Goal: Check status: Check status

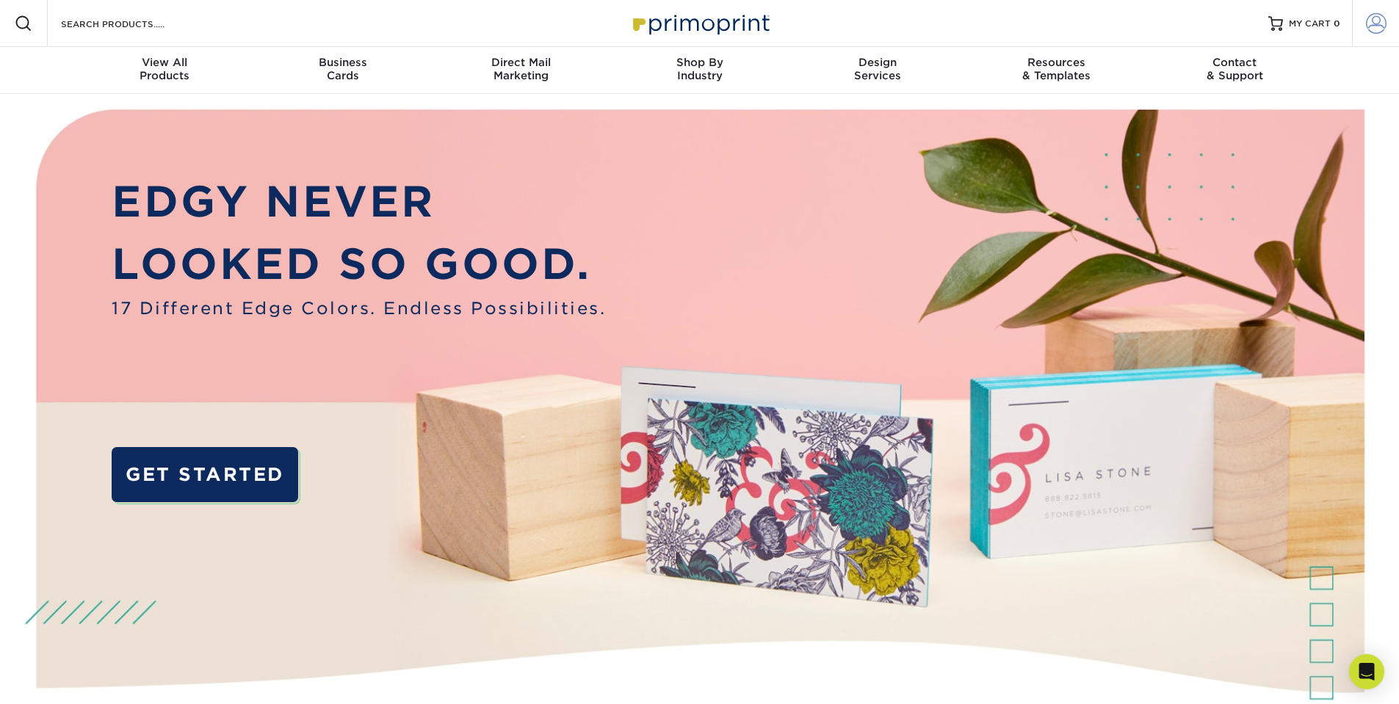
click at [1373, 26] on span at bounding box center [1375, 23] width 21 height 21
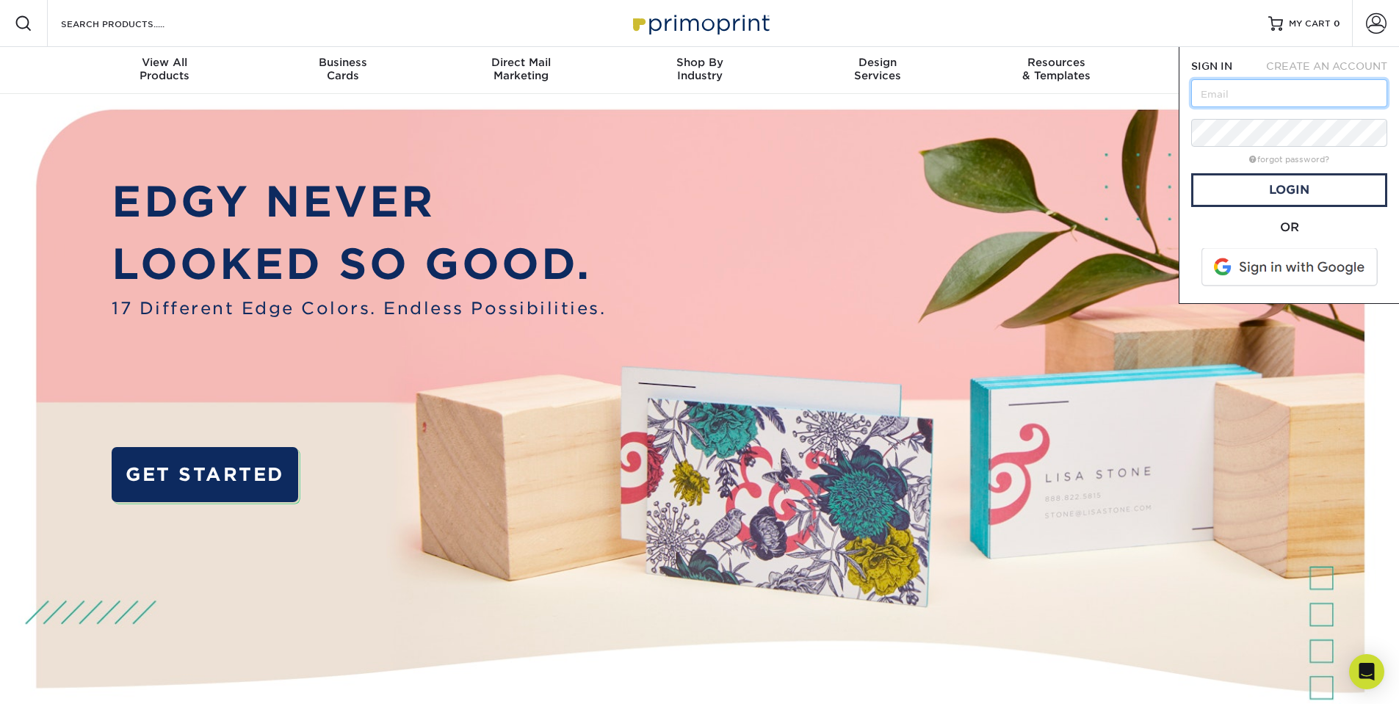
drag, startPoint x: 1205, startPoint y: 94, endPoint x: 1202, endPoint y: 86, distance: 8.4
click at [1205, 94] on input "text" at bounding box center [1289, 93] width 196 height 28
type input "[PERSON_NAME][EMAIL_ADDRESS][DOMAIN_NAME]"
click at [1185, 128] on div "SIGN IN CREATE AN ACCOUNT diane@dianemcnulty.com forgot password? All fields ar…" at bounding box center [1288, 175] width 220 height 257
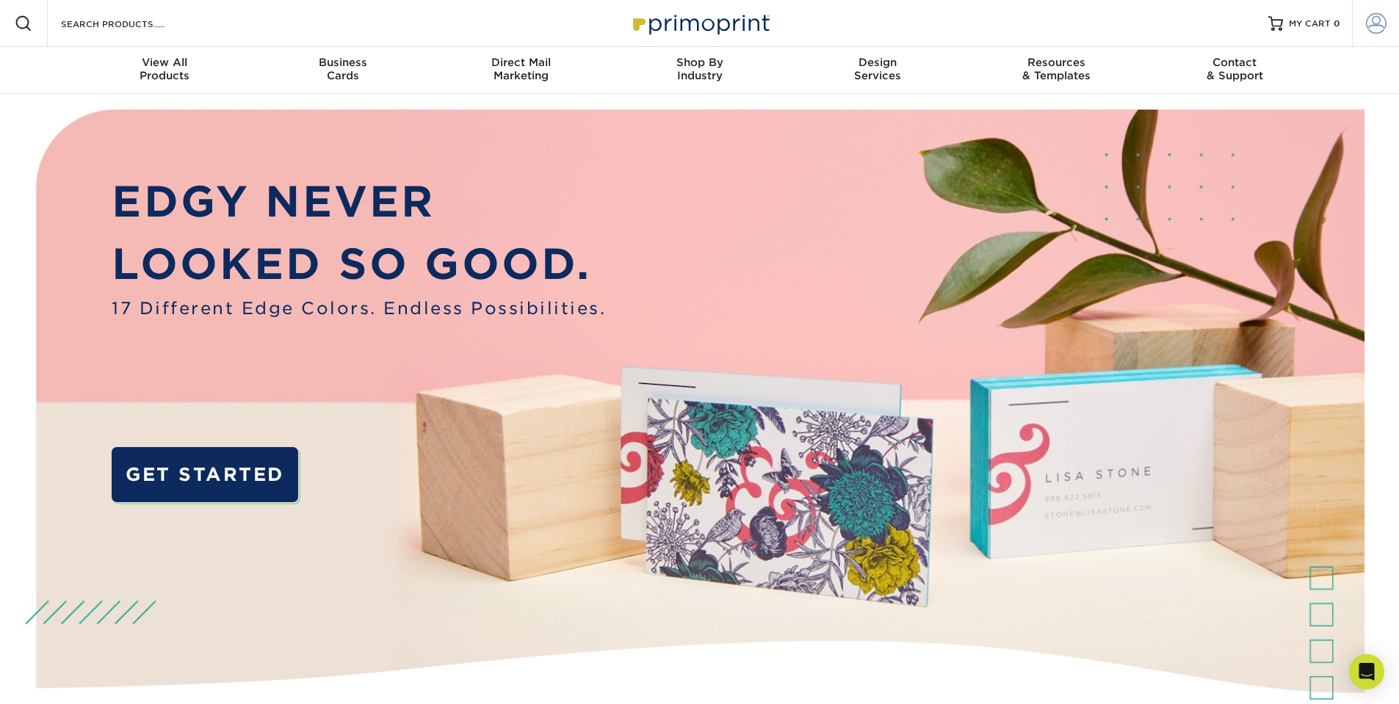
click at [1377, 26] on span at bounding box center [1375, 23] width 21 height 21
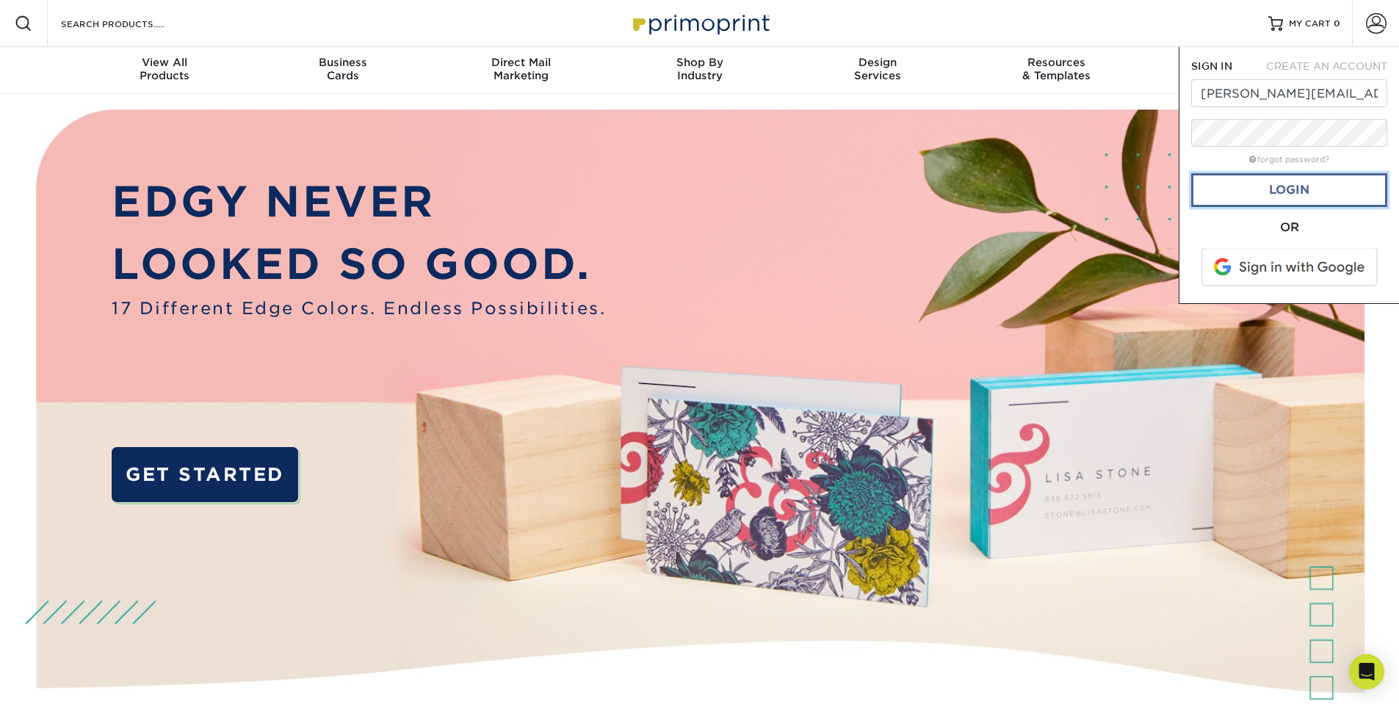
click at [1285, 189] on link "Login" at bounding box center [1289, 190] width 196 height 34
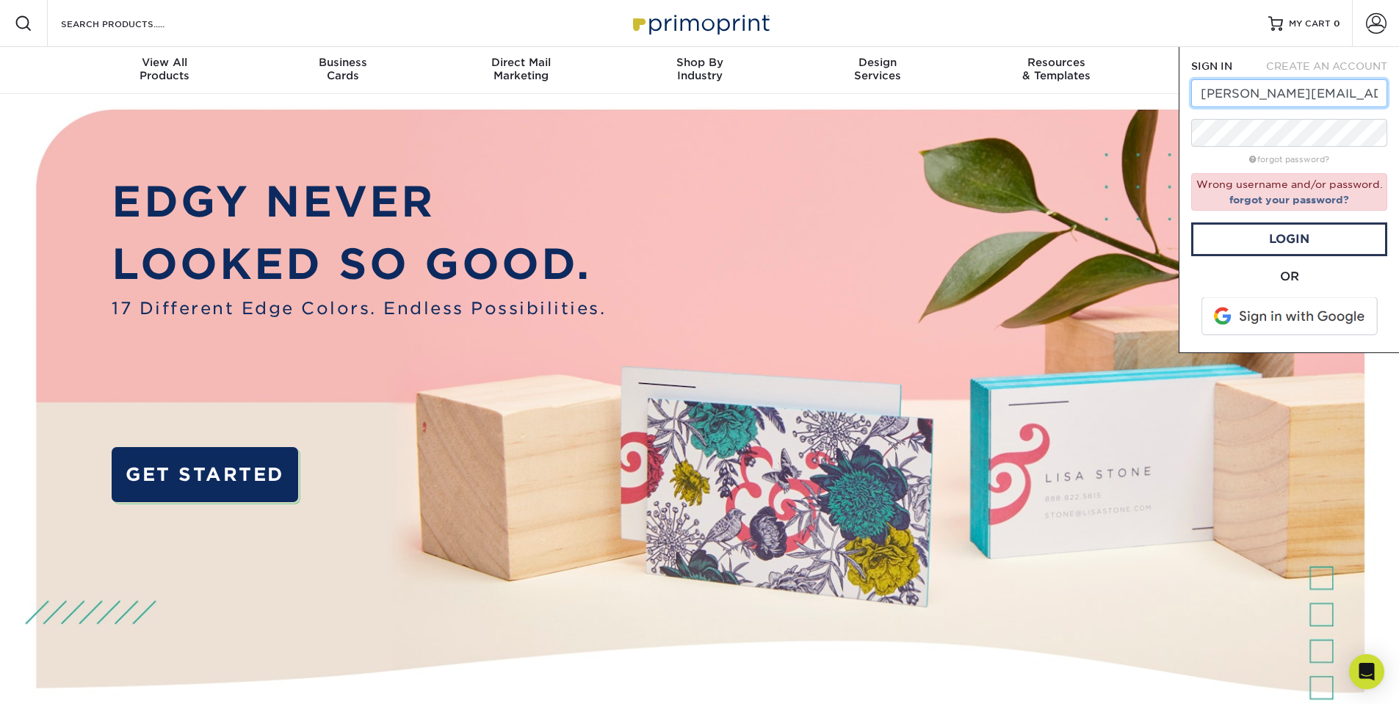
drag, startPoint x: 1365, startPoint y: 94, endPoint x: 1153, endPoint y: 76, distance: 212.9
click at [1157, 84] on nav "Resources Menu Search Products Account SIGN IN CREATE AN ACCOUNT diane@dianemcn…" at bounding box center [699, 47] width 1399 height 94
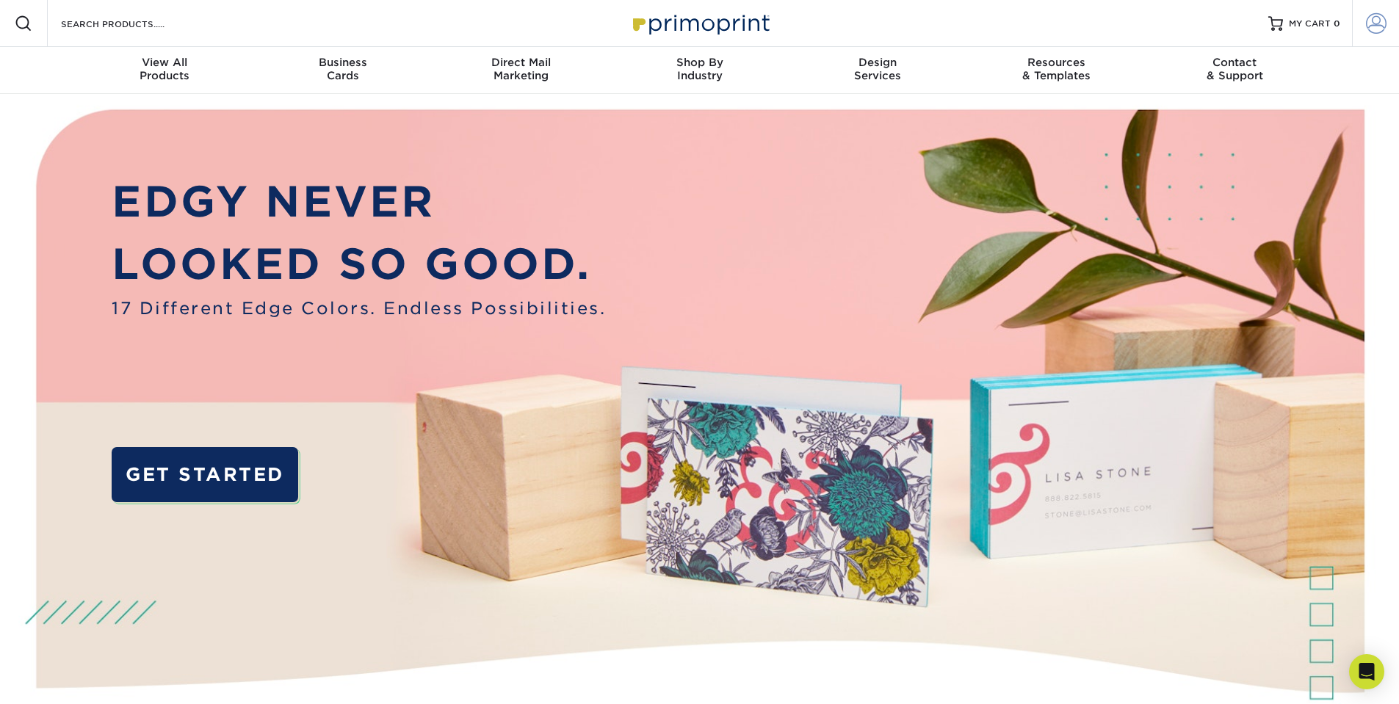
click at [1369, 24] on span at bounding box center [1375, 23] width 21 height 21
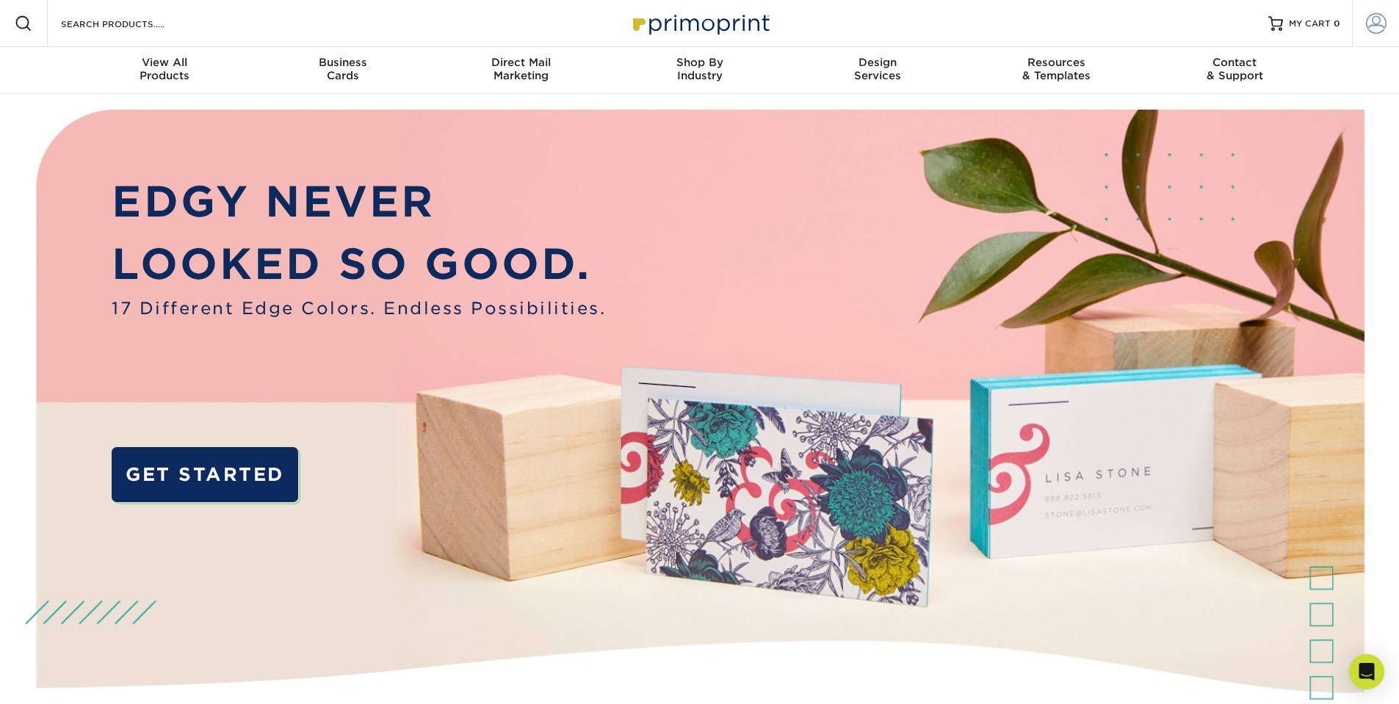
click at [1371, 20] on span at bounding box center [1375, 23] width 21 height 21
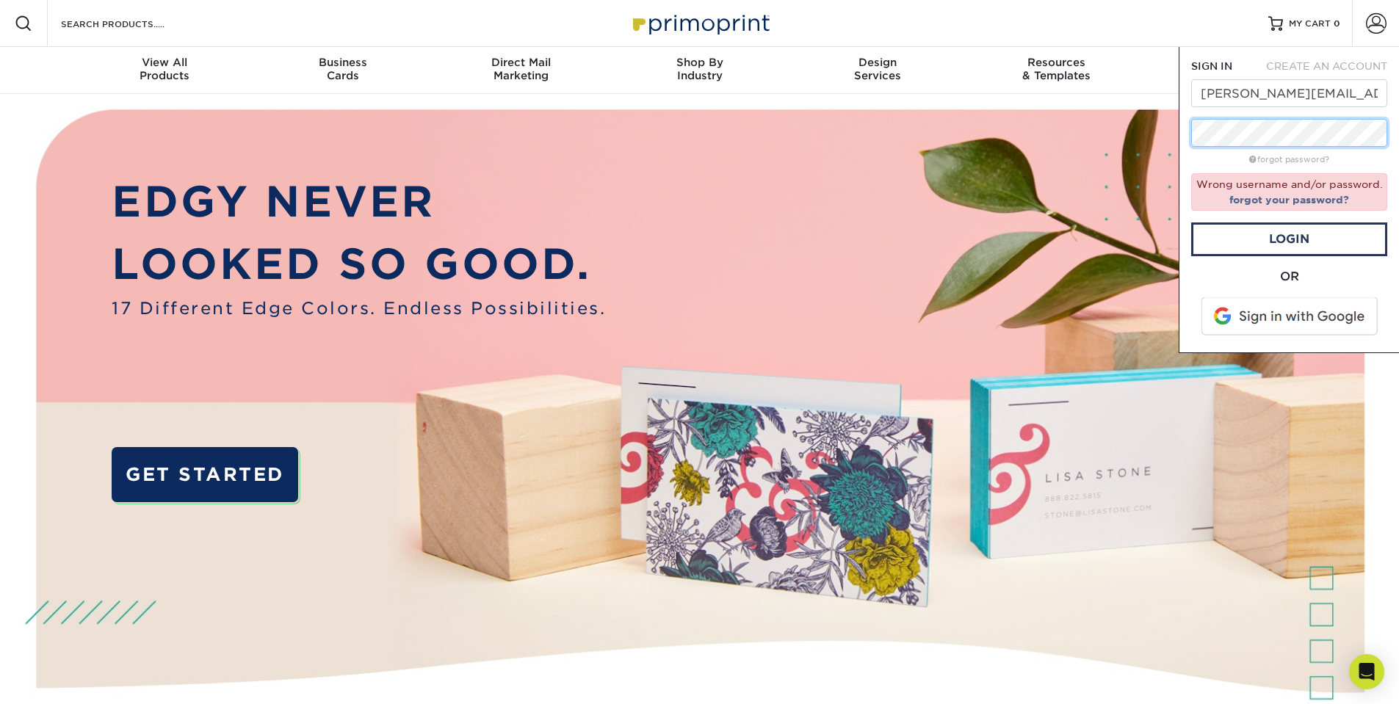
click at [1187, 135] on div "SIGN IN CREATE AN ACCOUNT diane@dianemcnulty.com forgot password? Wrong usernam…" at bounding box center [1288, 200] width 220 height 306
click at [1280, 243] on link "Login" at bounding box center [1289, 239] width 196 height 34
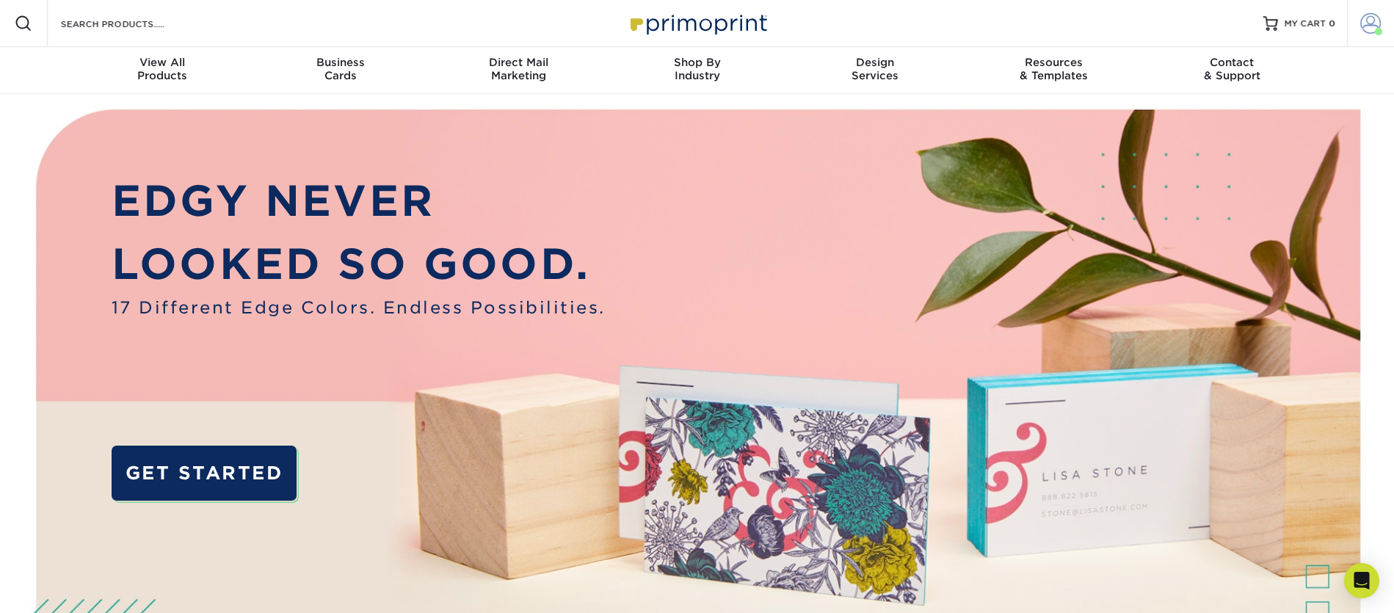
click at [1370, 26] on span at bounding box center [1371, 23] width 21 height 21
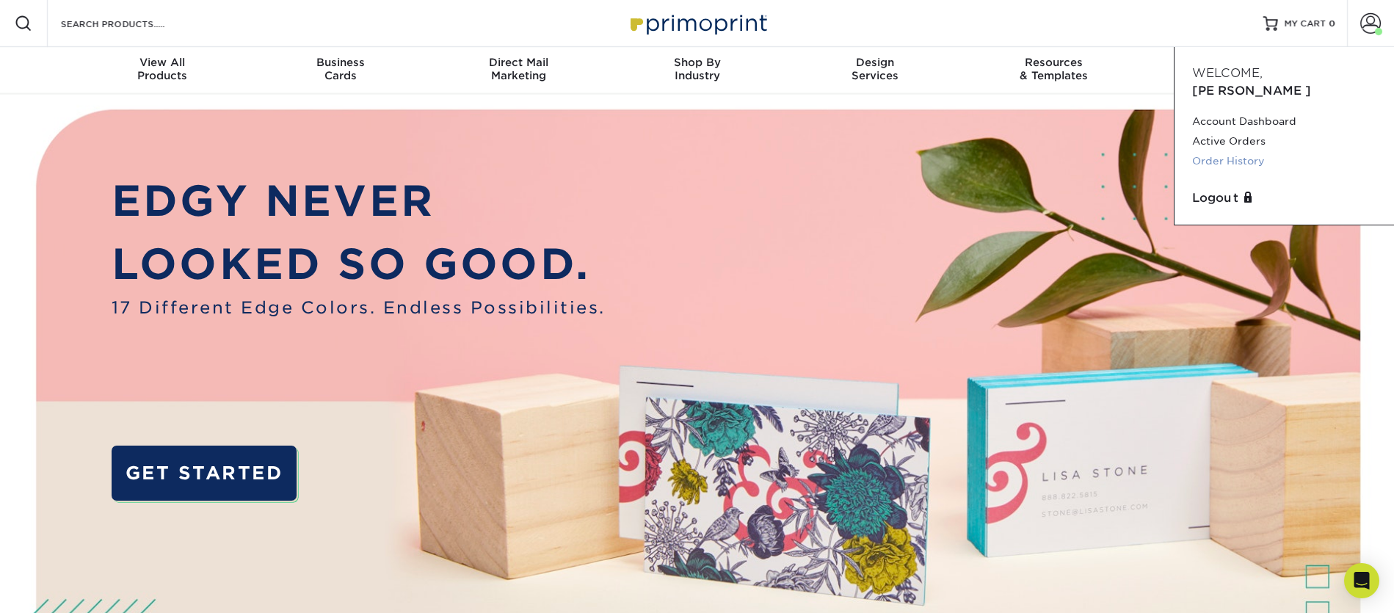
click at [1232, 151] on link "Order History" at bounding box center [1284, 161] width 184 height 20
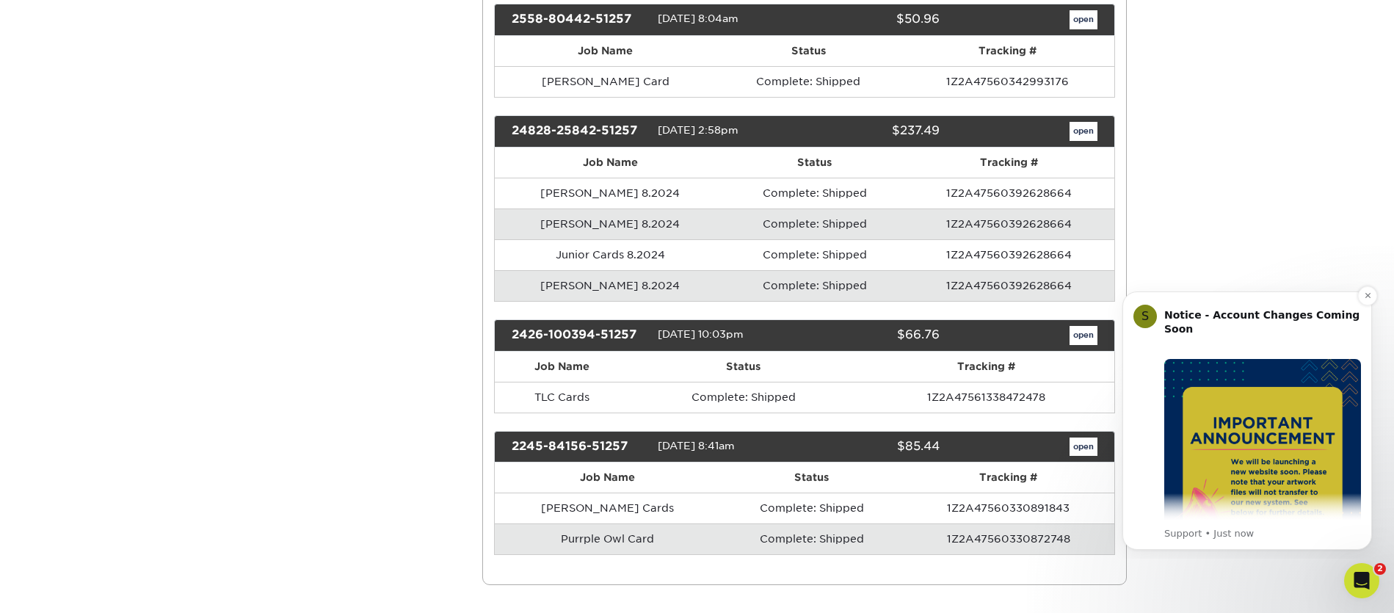
scroll to position [361, 0]
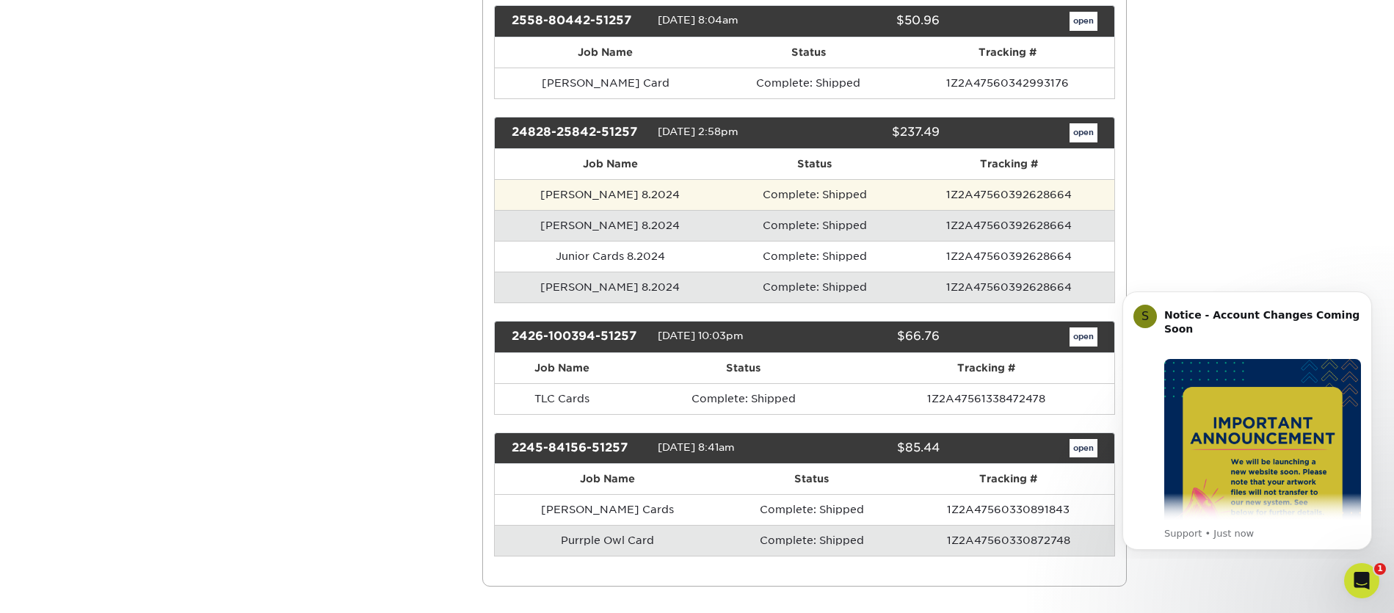
click at [591, 193] on td "[PERSON_NAME] 8.2024" at bounding box center [610, 194] width 231 height 31
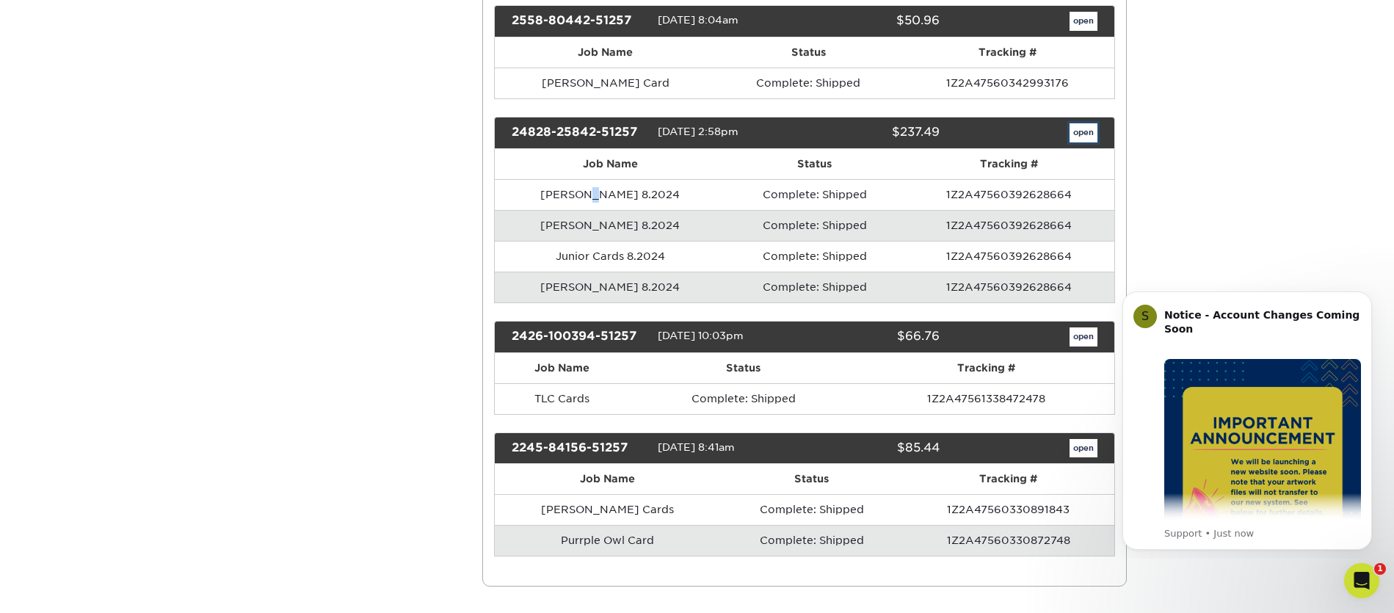
click at [1081, 134] on link "open" at bounding box center [1084, 132] width 28 height 19
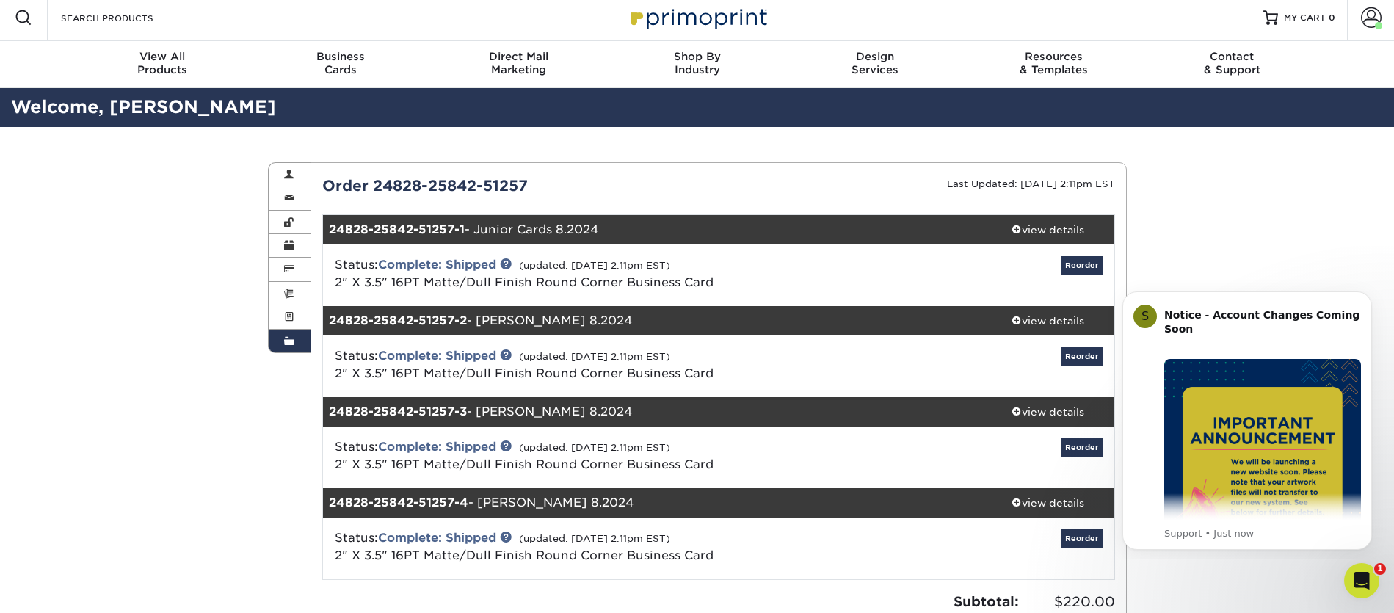
scroll to position [7, 0]
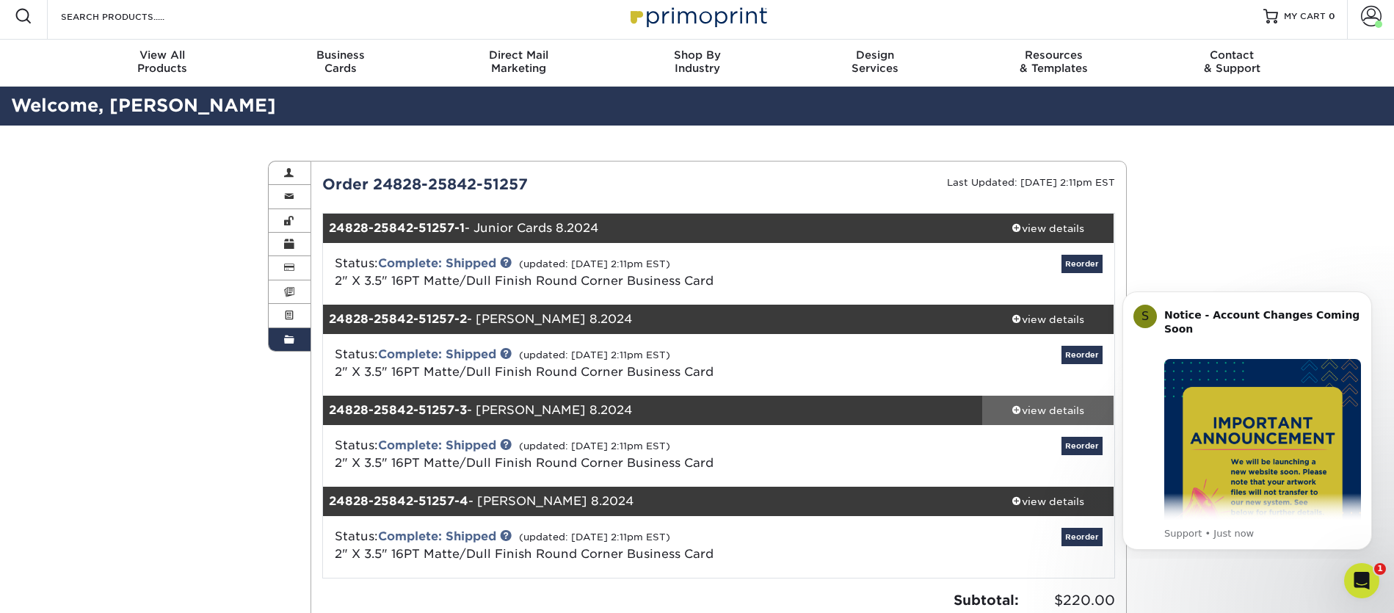
click at [1049, 407] on div "view details" at bounding box center [1048, 410] width 132 height 15
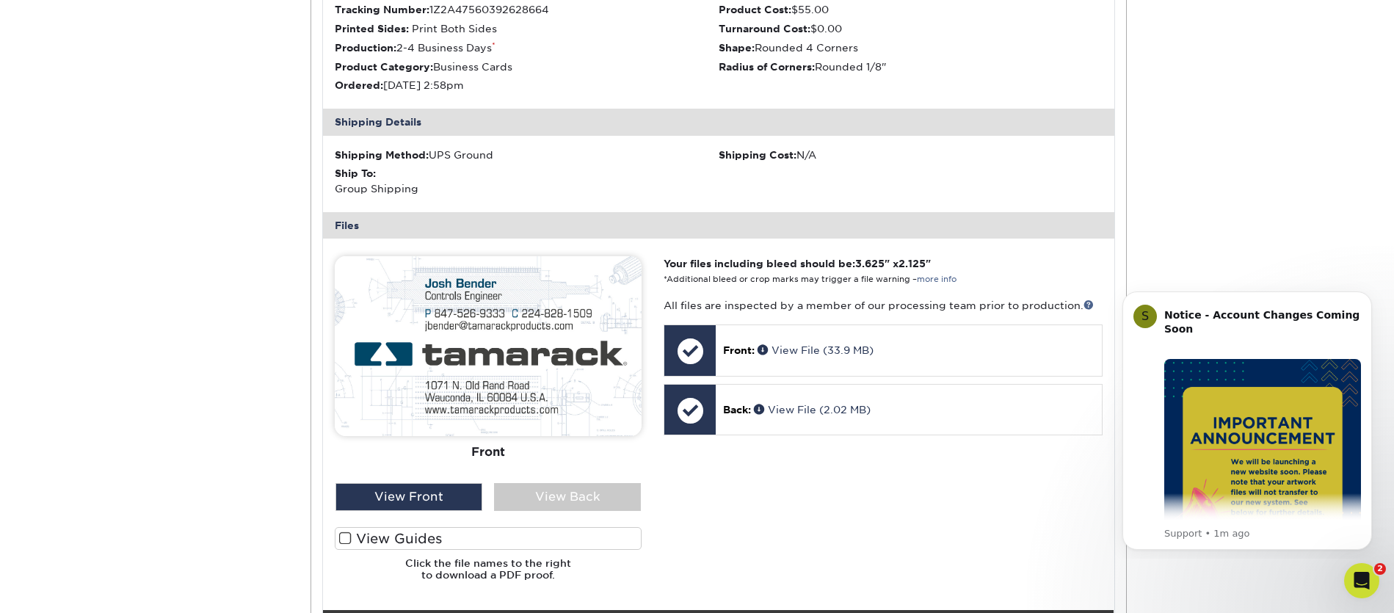
scroll to position [545, 0]
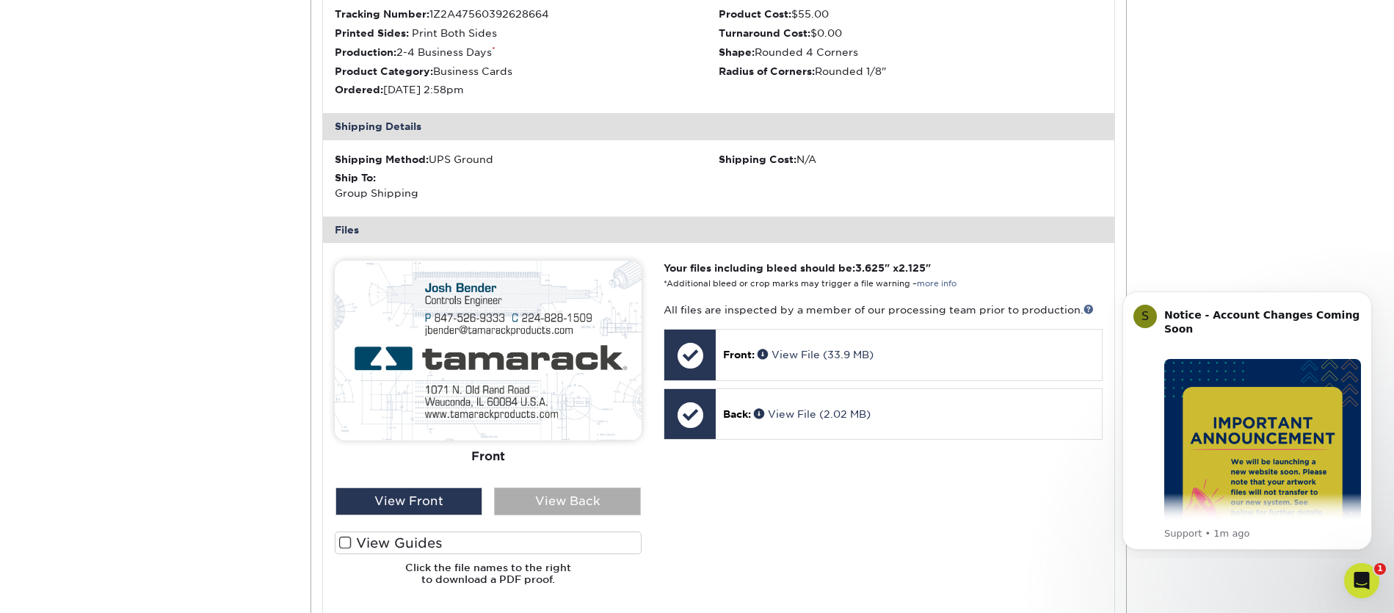
click at [539, 503] on div "View Back" at bounding box center [567, 501] width 147 height 28
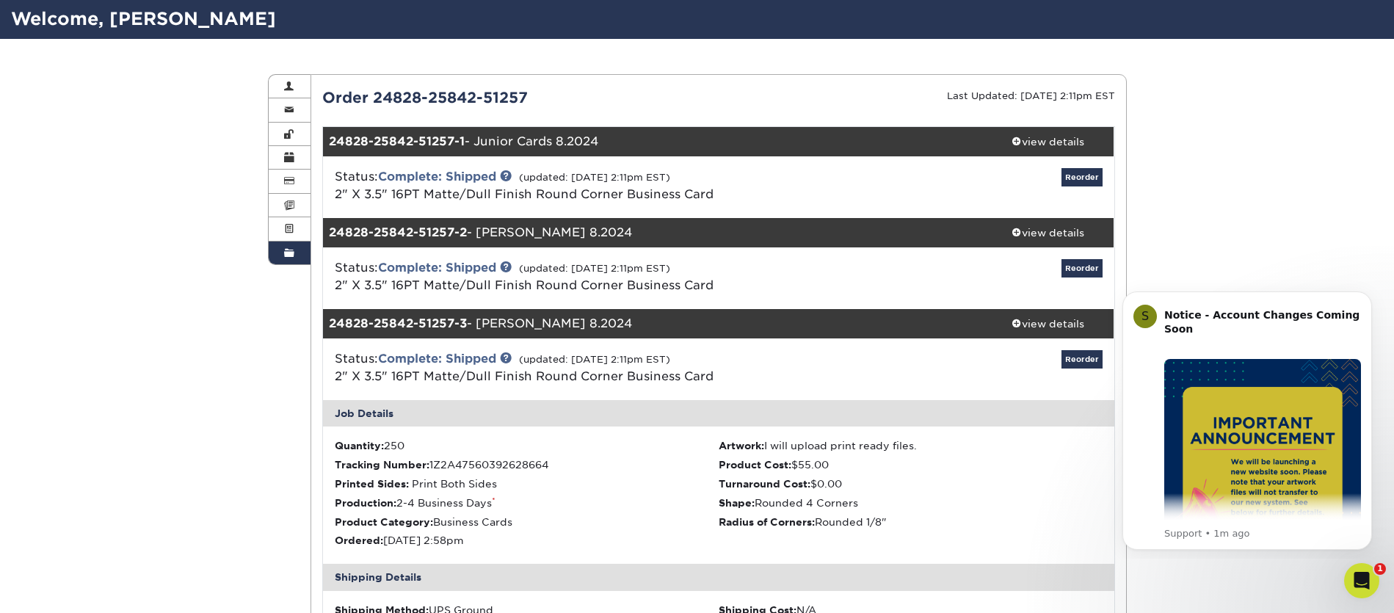
scroll to position [0, 0]
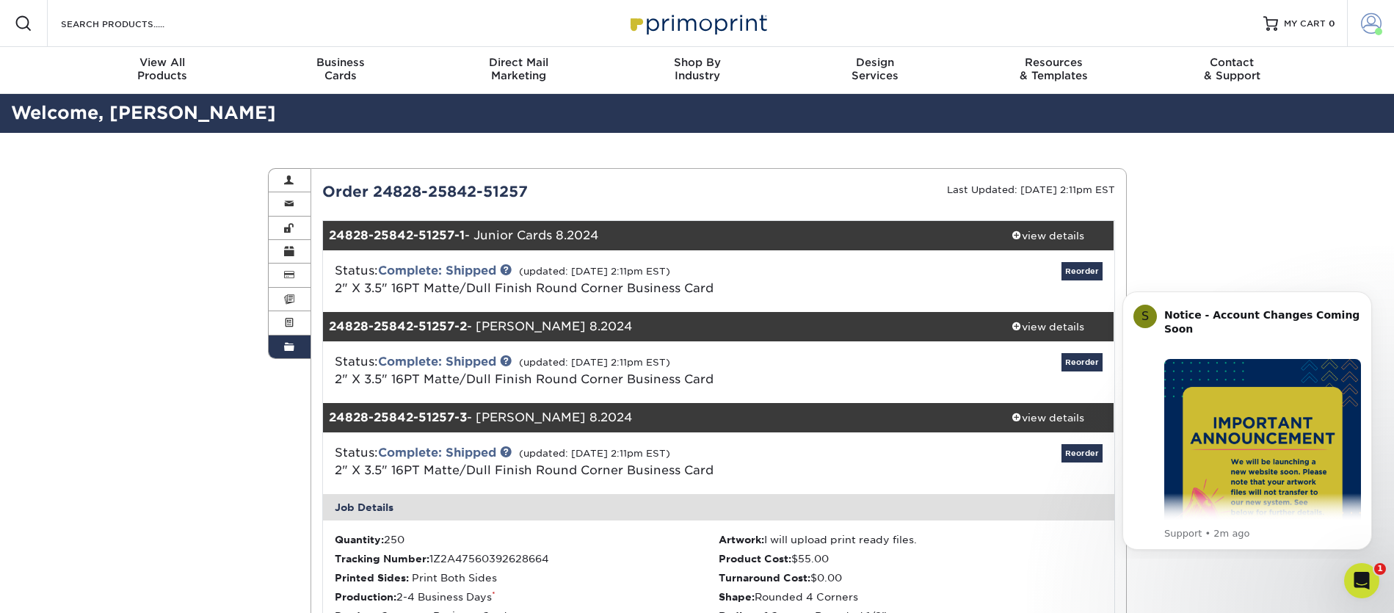
click at [1366, 23] on span at bounding box center [1371, 23] width 21 height 21
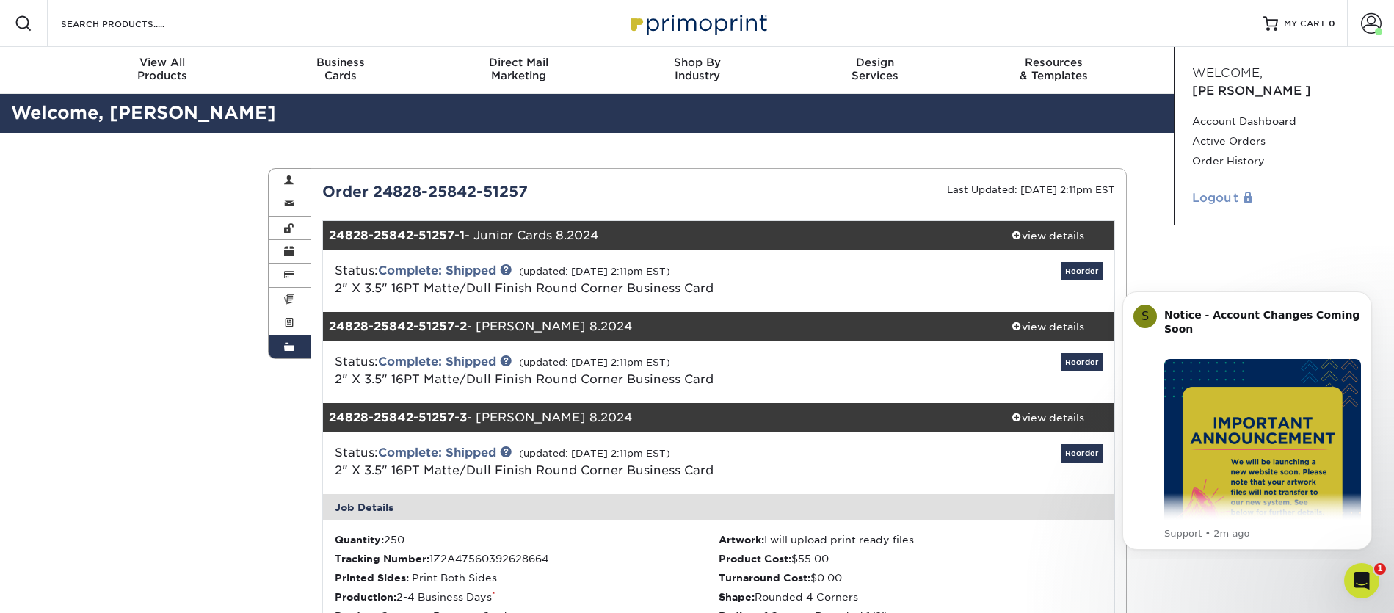
click at [1219, 189] on link "Logout" at bounding box center [1284, 198] width 184 height 18
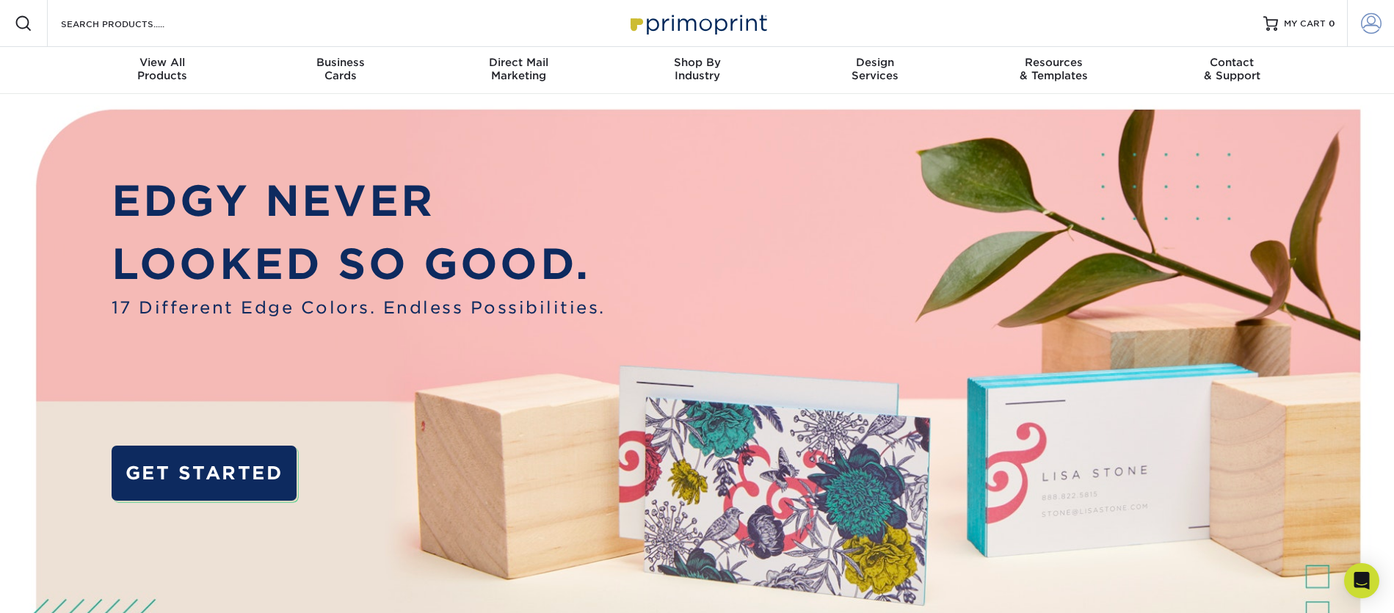
click at [1366, 21] on span at bounding box center [1371, 23] width 21 height 21
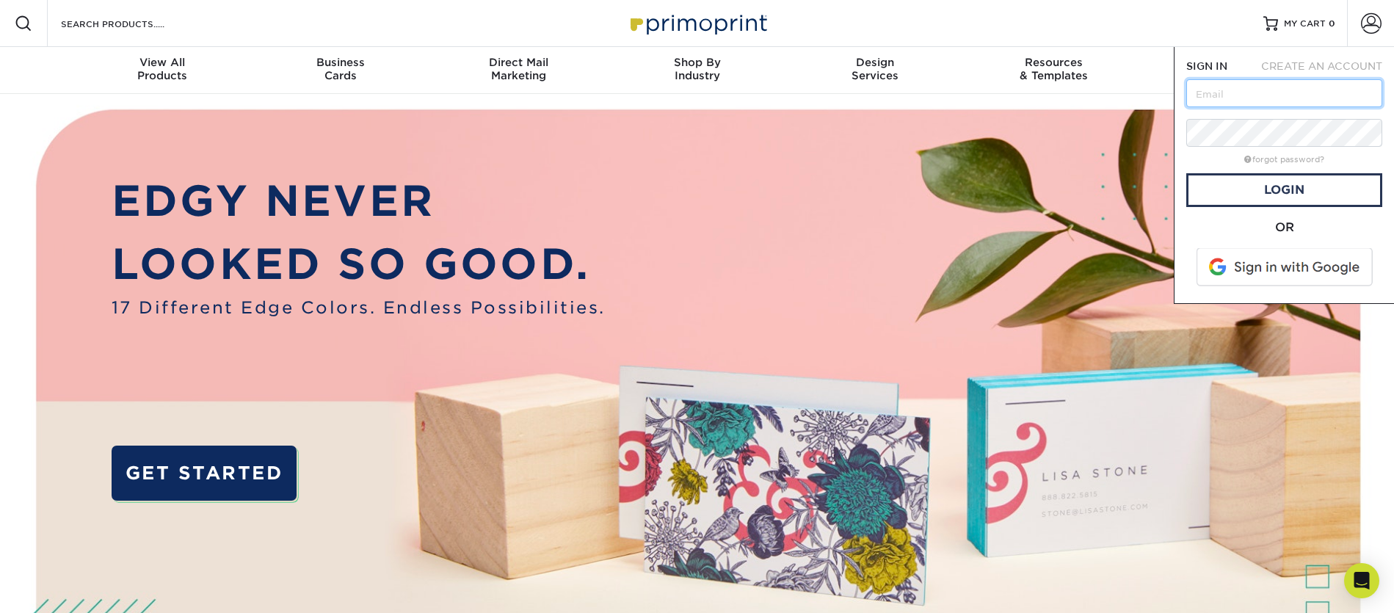
drag, startPoint x: 1194, startPoint y: 96, endPoint x: 1191, endPoint y: 74, distance: 22.2
click at [1195, 95] on input "text" at bounding box center [1284, 93] width 196 height 28
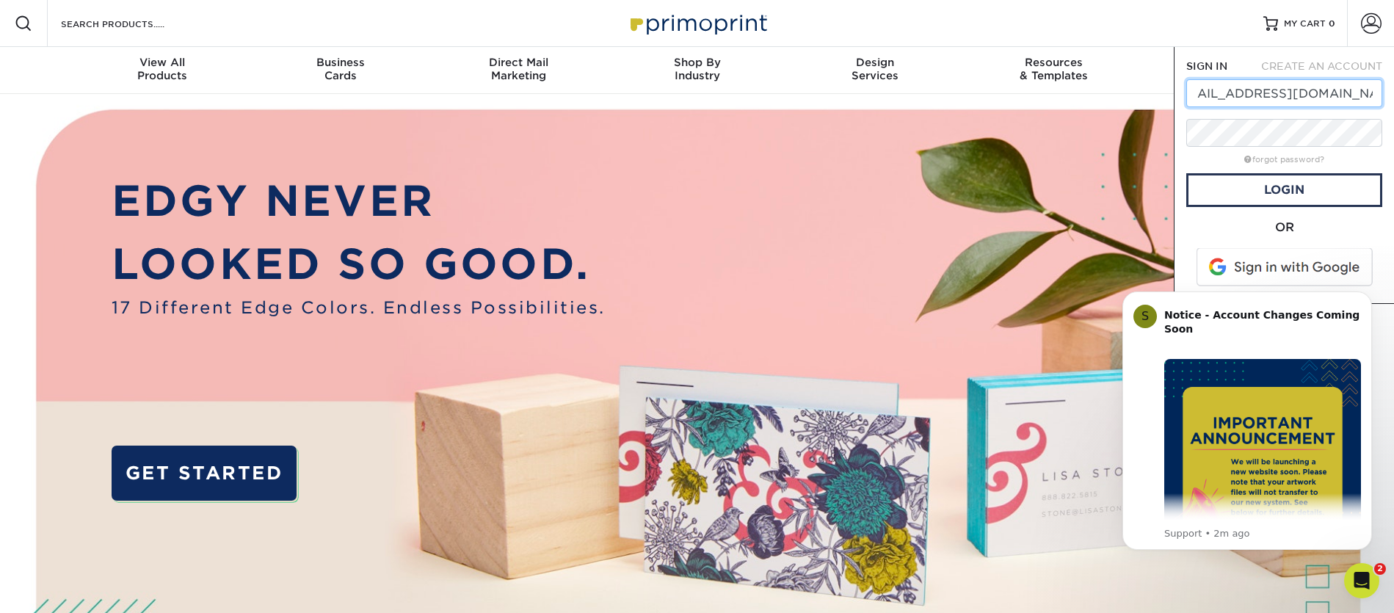
scroll to position [0, 35]
type input "dmcnulty@tamarackproducts.com"
click at [1273, 188] on link "Login" at bounding box center [1284, 190] width 196 height 34
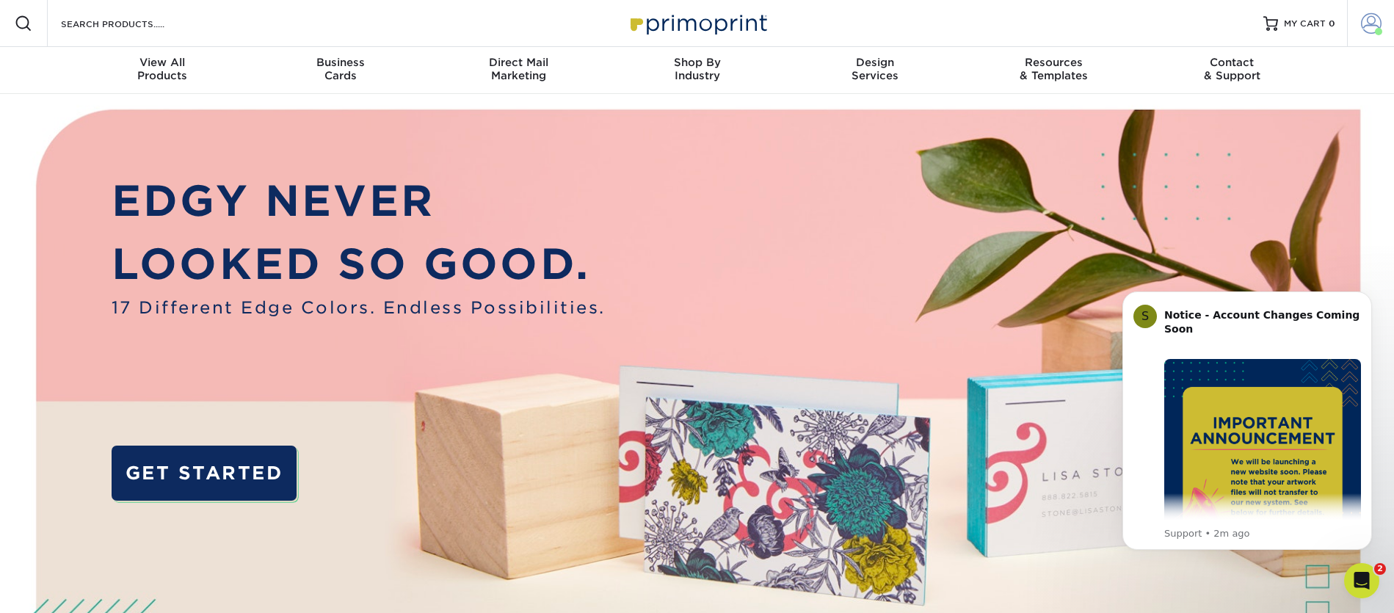
click at [1368, 28] on span at bounding box center [1371, 23] width 21 height 21
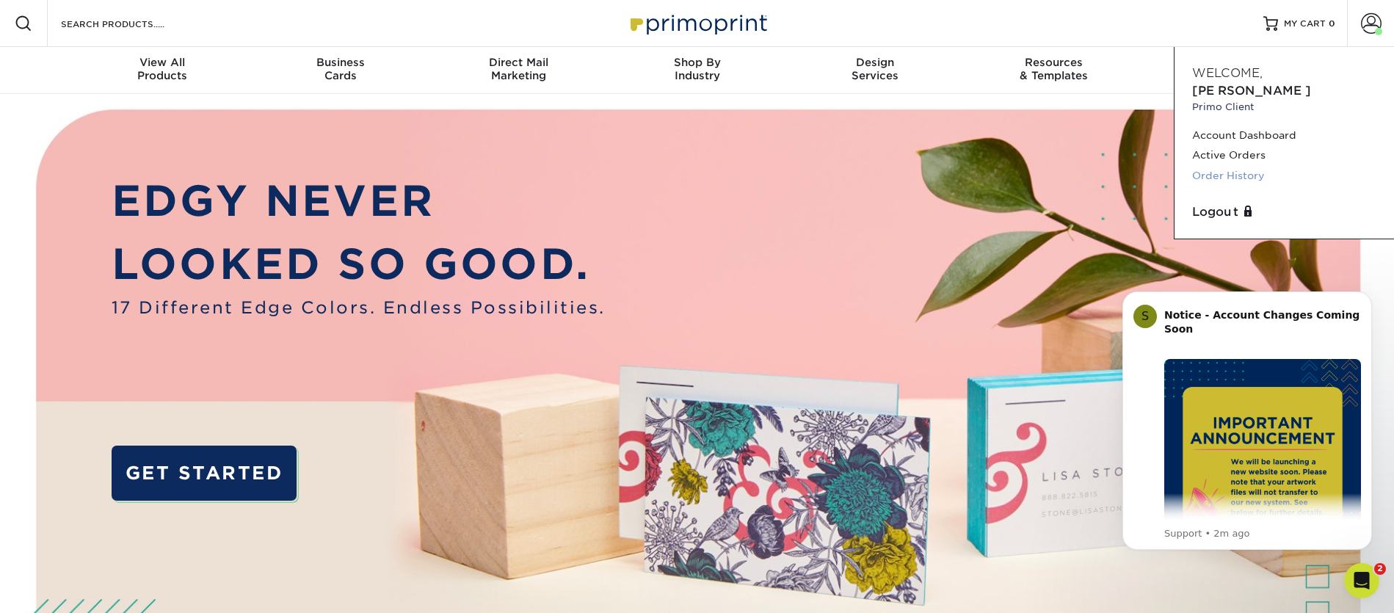
click at [1222, 166] on link "Order History" at bounding box center [1284, 176] width 184 height 20
